Goal: Navigation & Orientation: Find specific page/section

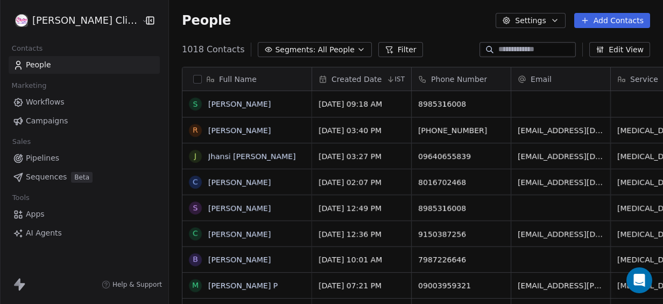
click at [63, 19] on html "[PERSON_NAME] Clinic External Contacts People Marketing Workflows Campaigns Sal…" at bounding box center [331, 152] width 663 height 304
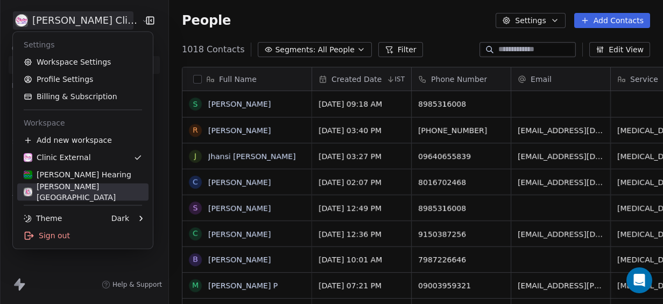
click at [117, 192] on div "[PERSON_NAME][GEOGRAPHIC_DATA]" at bounding box center [83, 192] width 118 height 22
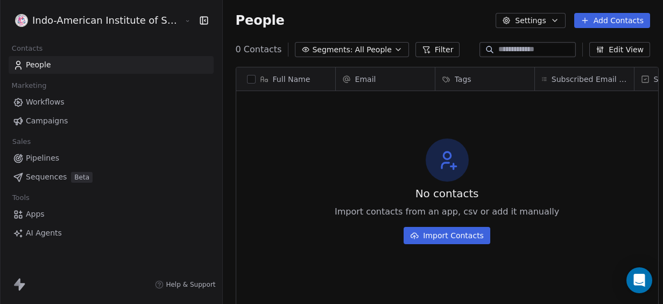
scroll to position [259, 440]
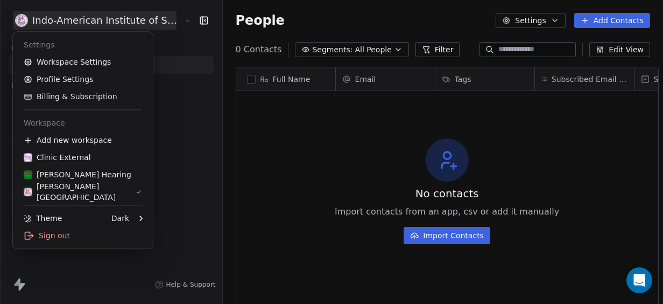
click at [141, 17] on html "Indo-American Institute of Speech, Hearing & Balance Contacts People Marketing …" at bounding box center [331, 152] width 663 height 304
click at [85, 178] on div "[PERSON_NAME] Hearing" at bounding box center [78, 174] width 108 height 11
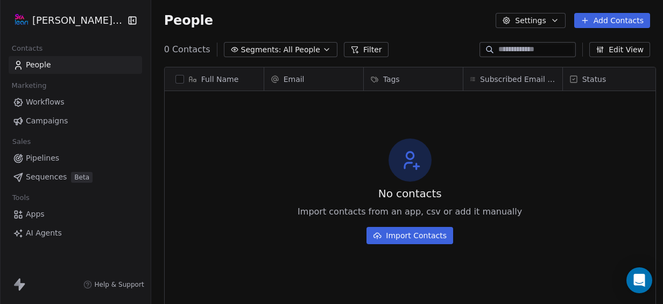
scroll to position [259, 509]
click at [84, 23] on html "[PERSON_NAME] Hearing Contacts People Marketing Workflows Campaigns Sales Pipel…" at bounding box center [331, 152] width 663 height 304
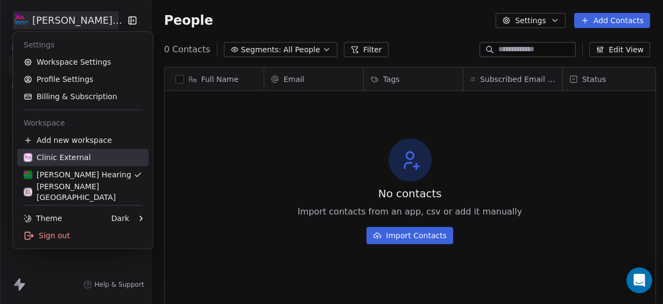
click at [72, 158] on div "Clinic External" at bounding box center [57, 157] width 67 height 11
